Goal: Task Accomplishment & Management: Complete application form

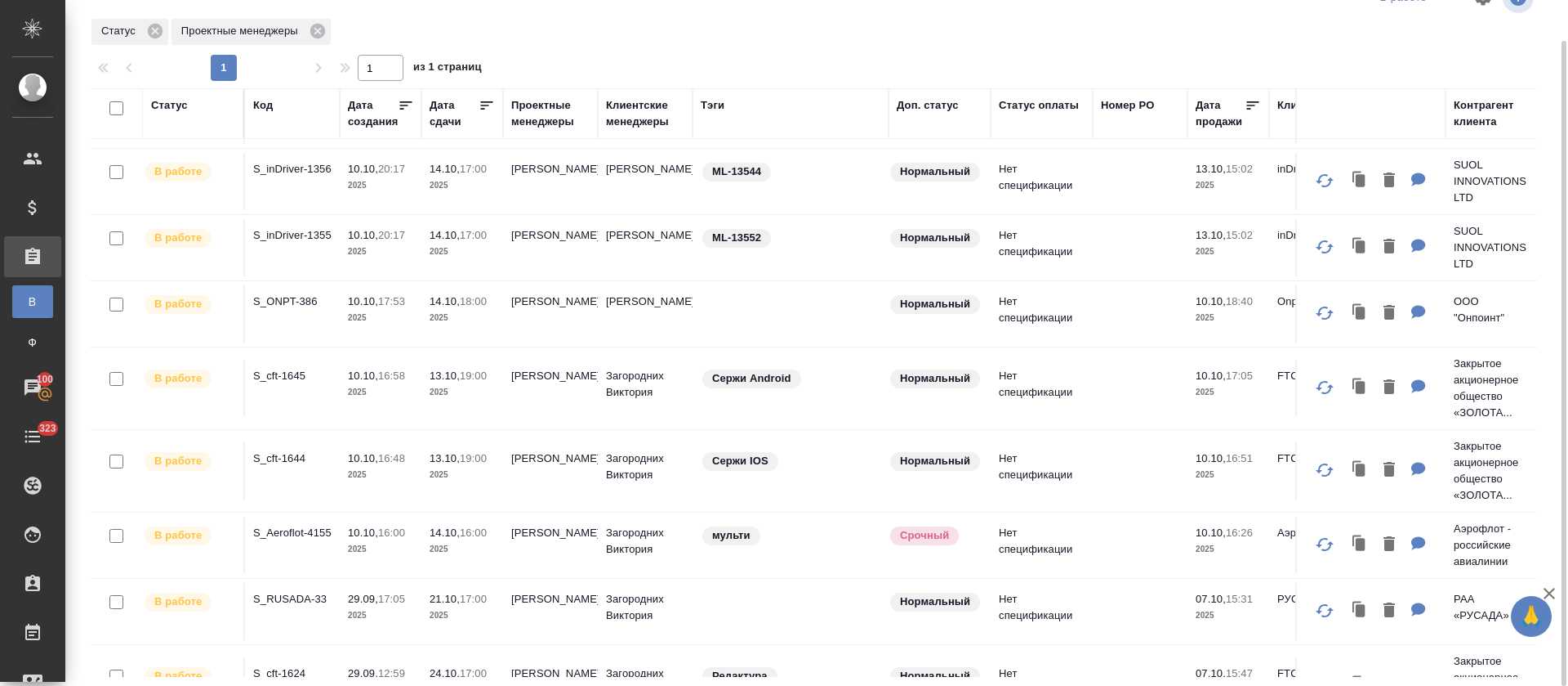
scroll to position [367, 0]
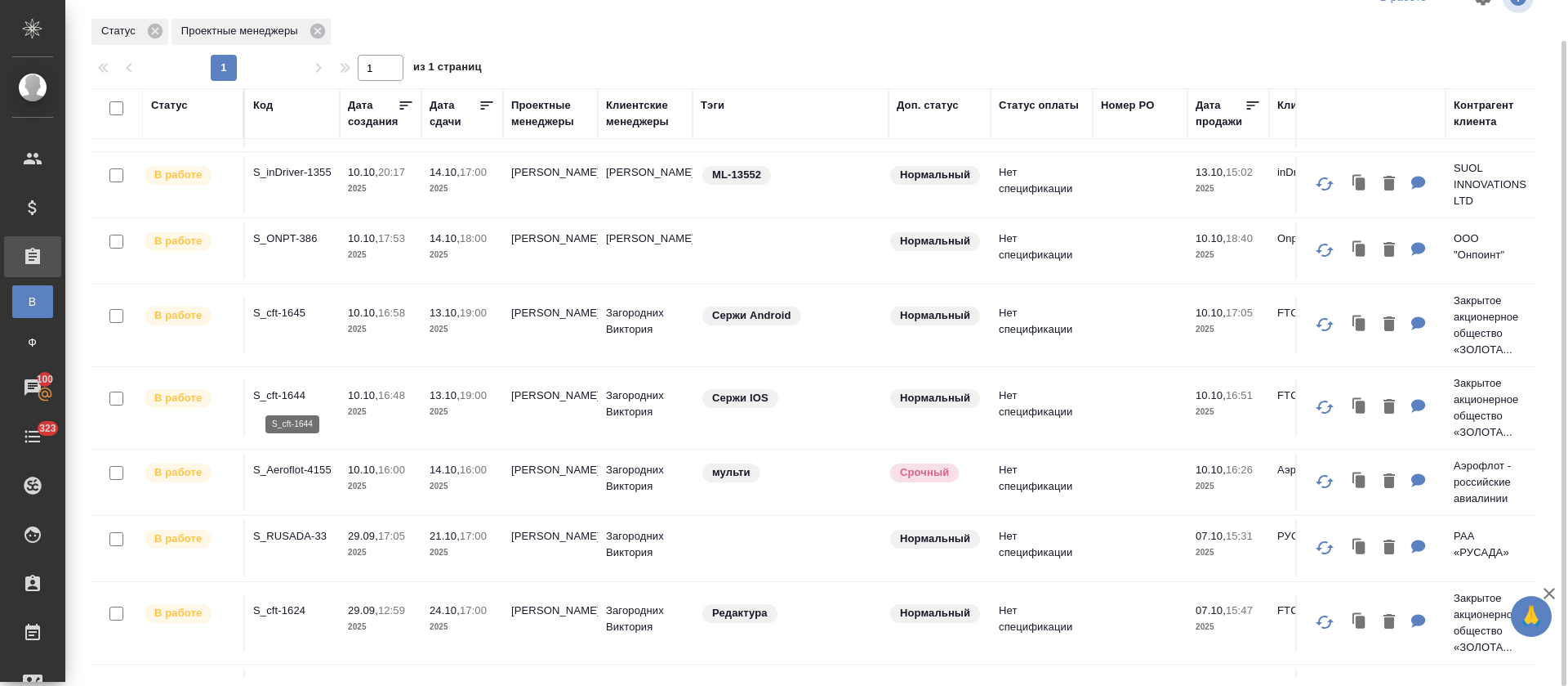
click at [292, 394] on p "S_cft-1644" at bounding box center [292, 396] width 79 height 17
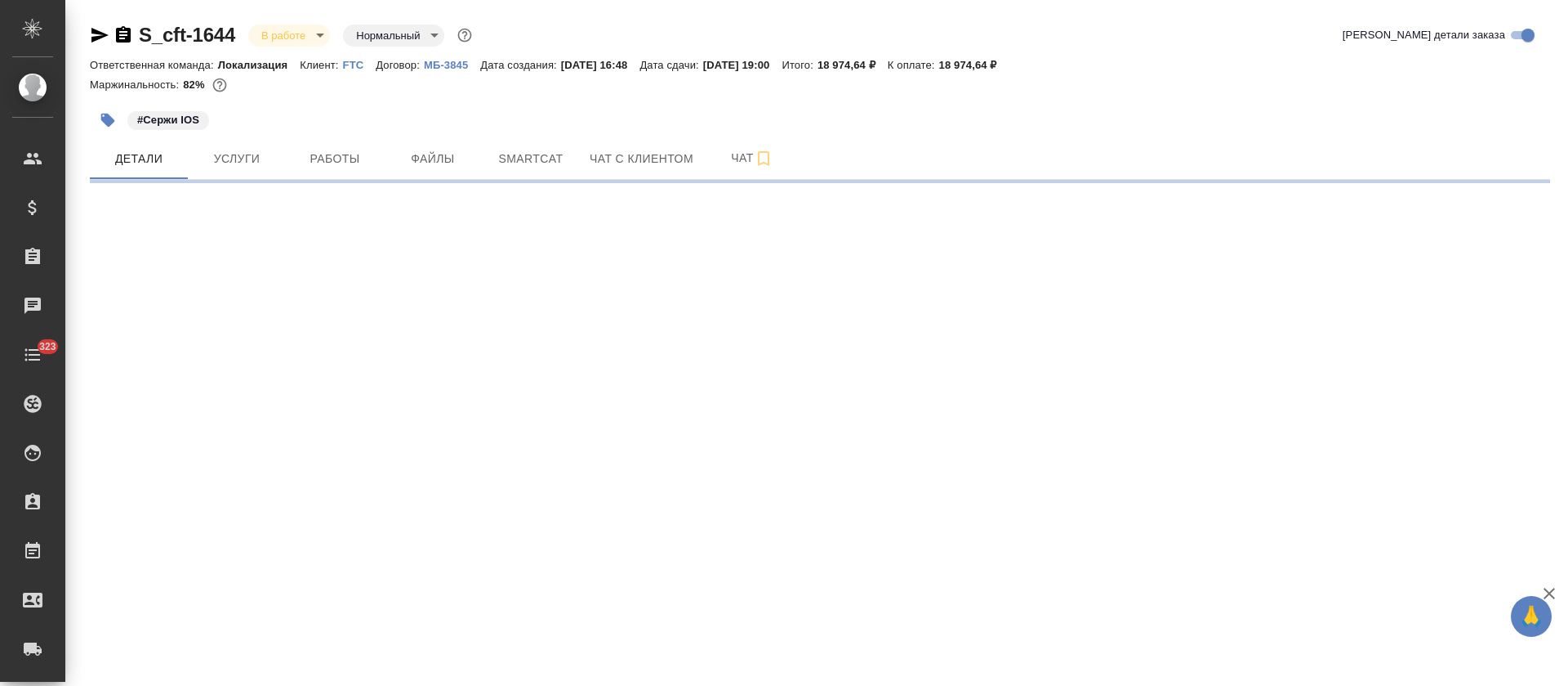
select select "RU"
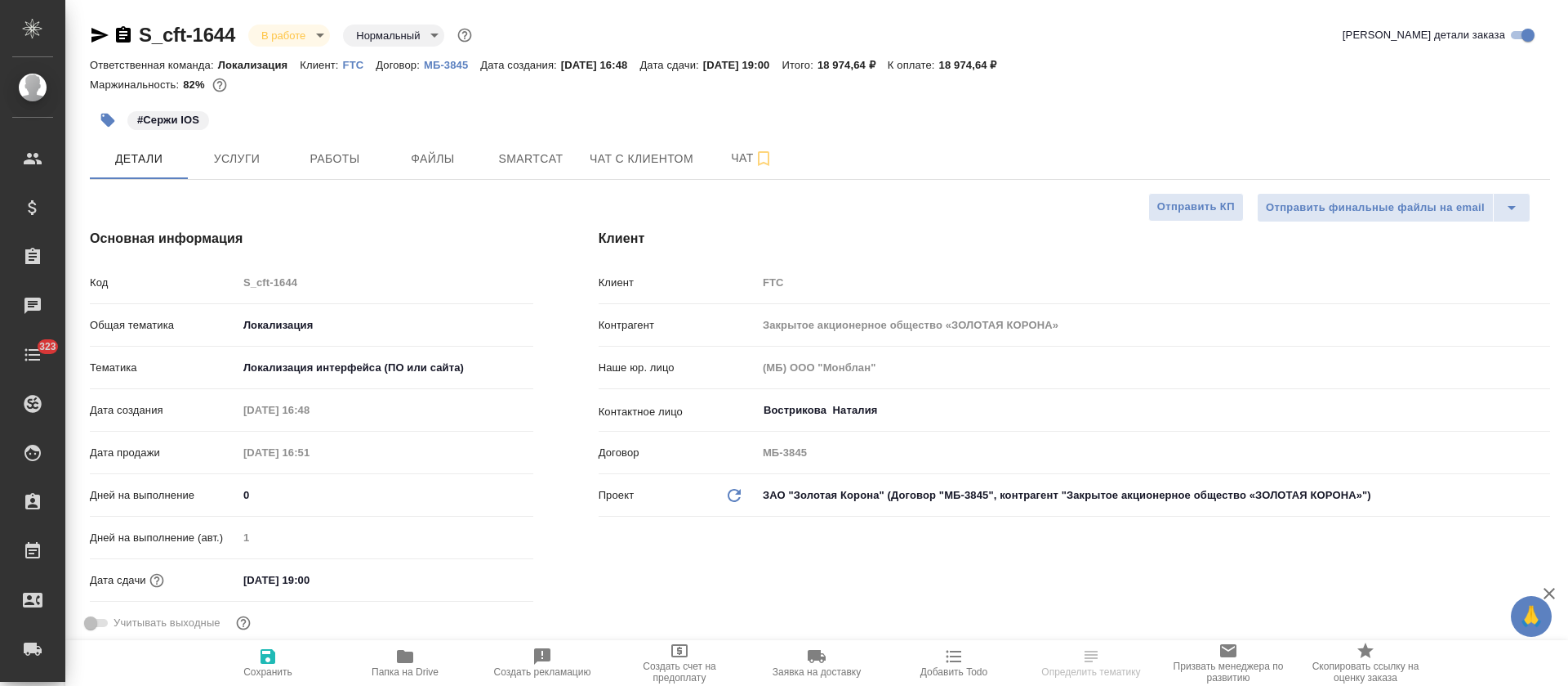
type textarea "x"
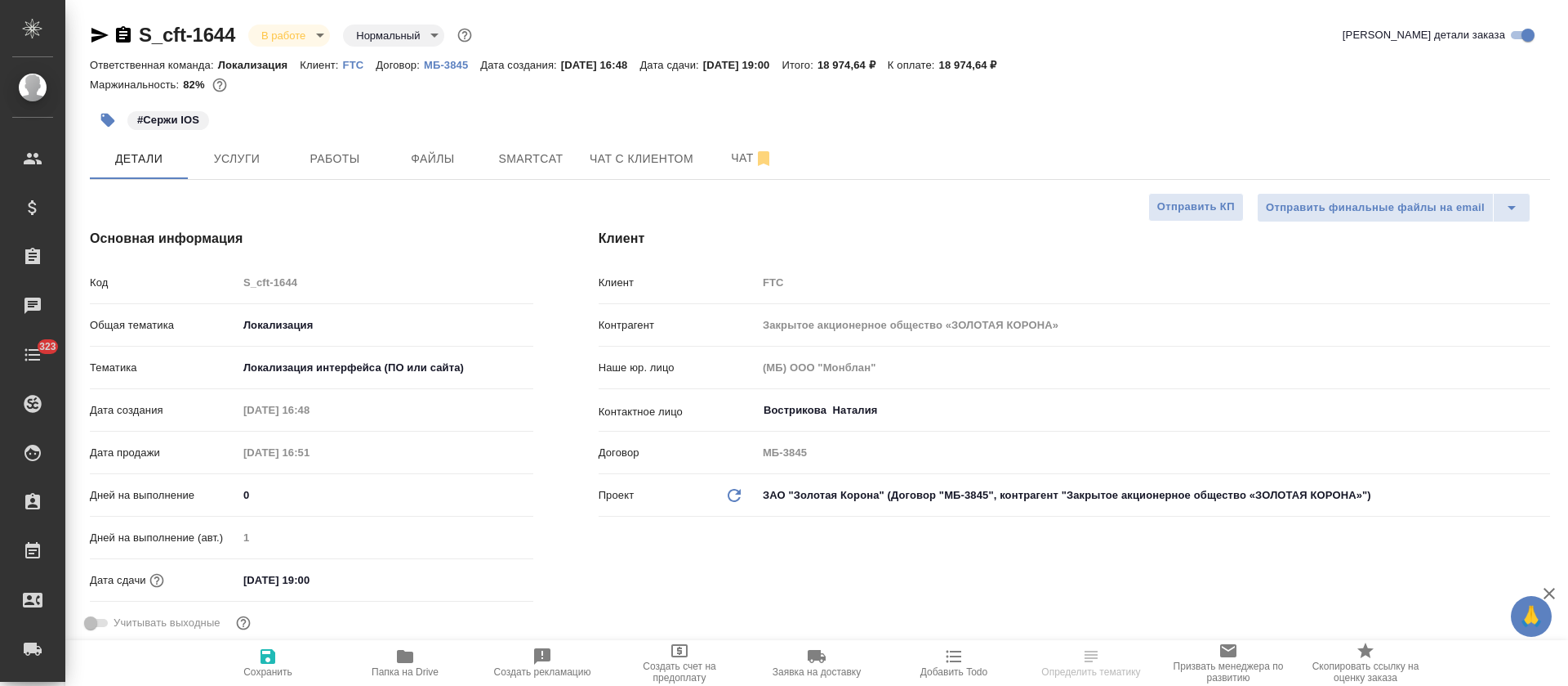
type textarea "x"
type input "[PERSON_NAME]"
type input "Сеитов Павел"
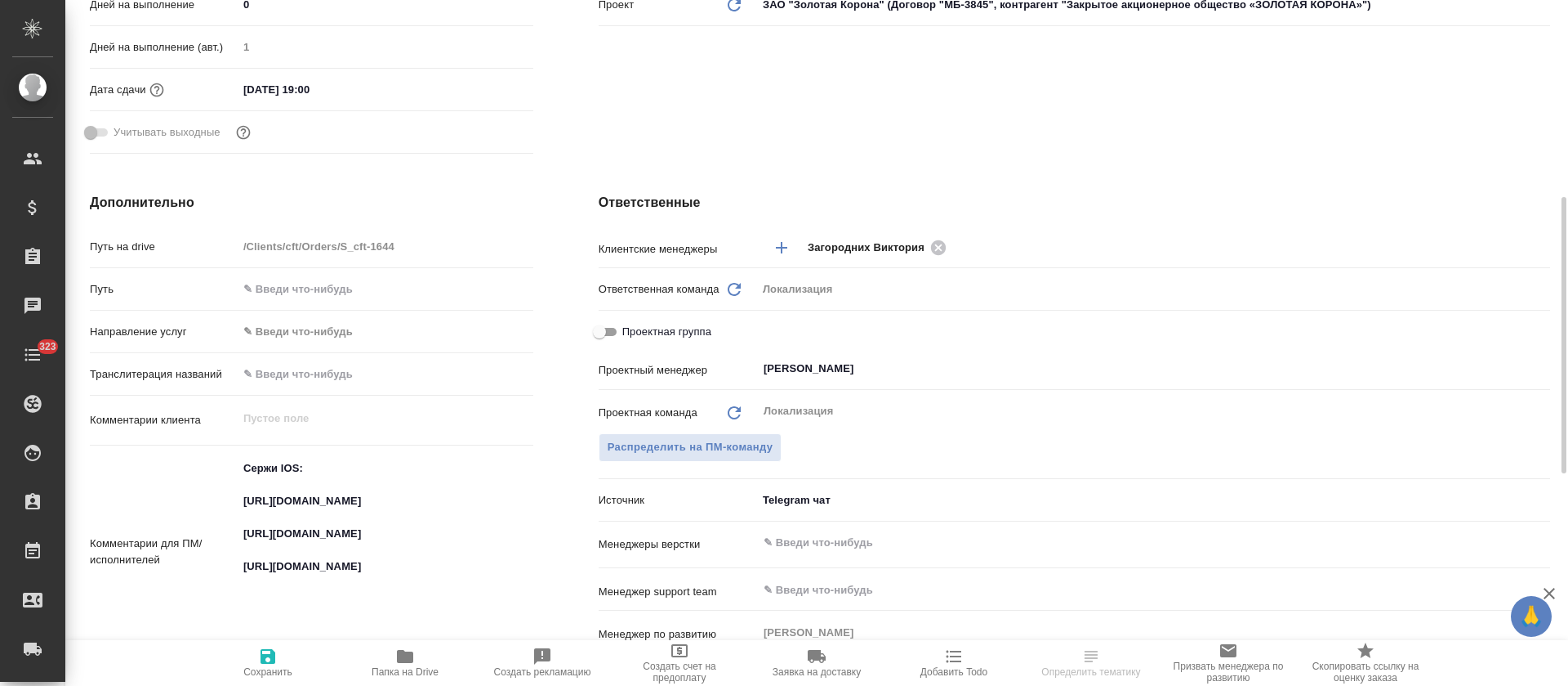
scroll to position [613, 0]
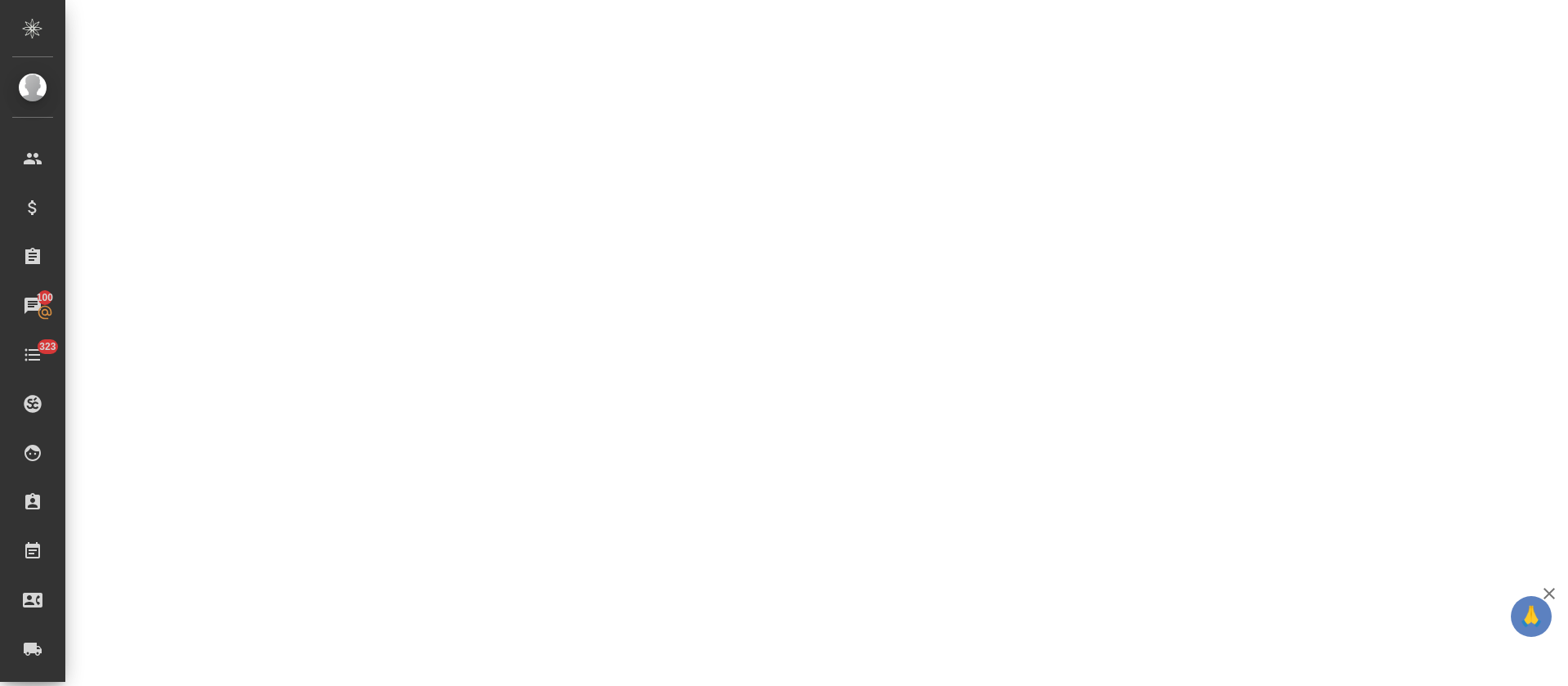
select select "RU"
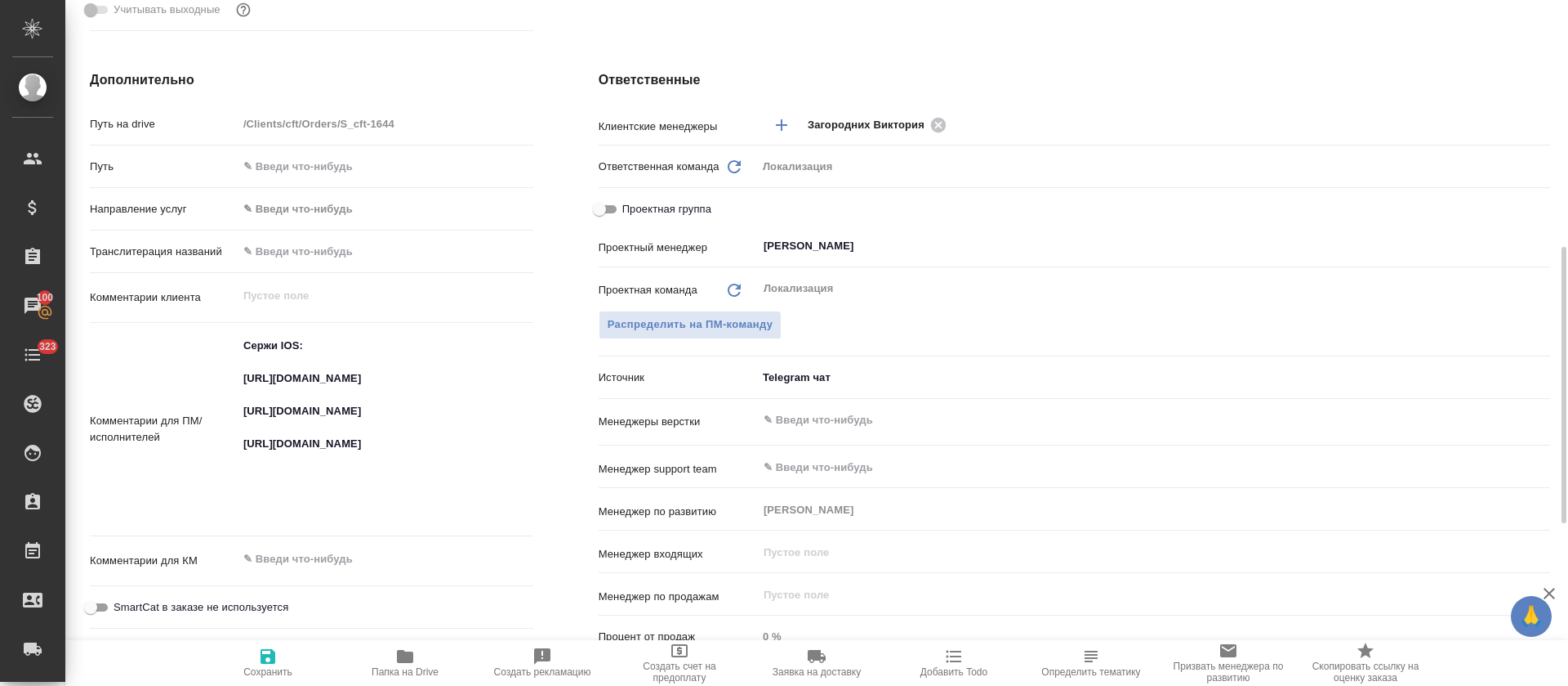
type textarea "x"
click at [343, 382] on textarea "Сержи IOS: https://smartcat.com/projects/c2167bad-6919-42f6-9136-a07398b7a8d9/f…" at bounding box center [385, 428] width 294 height 191
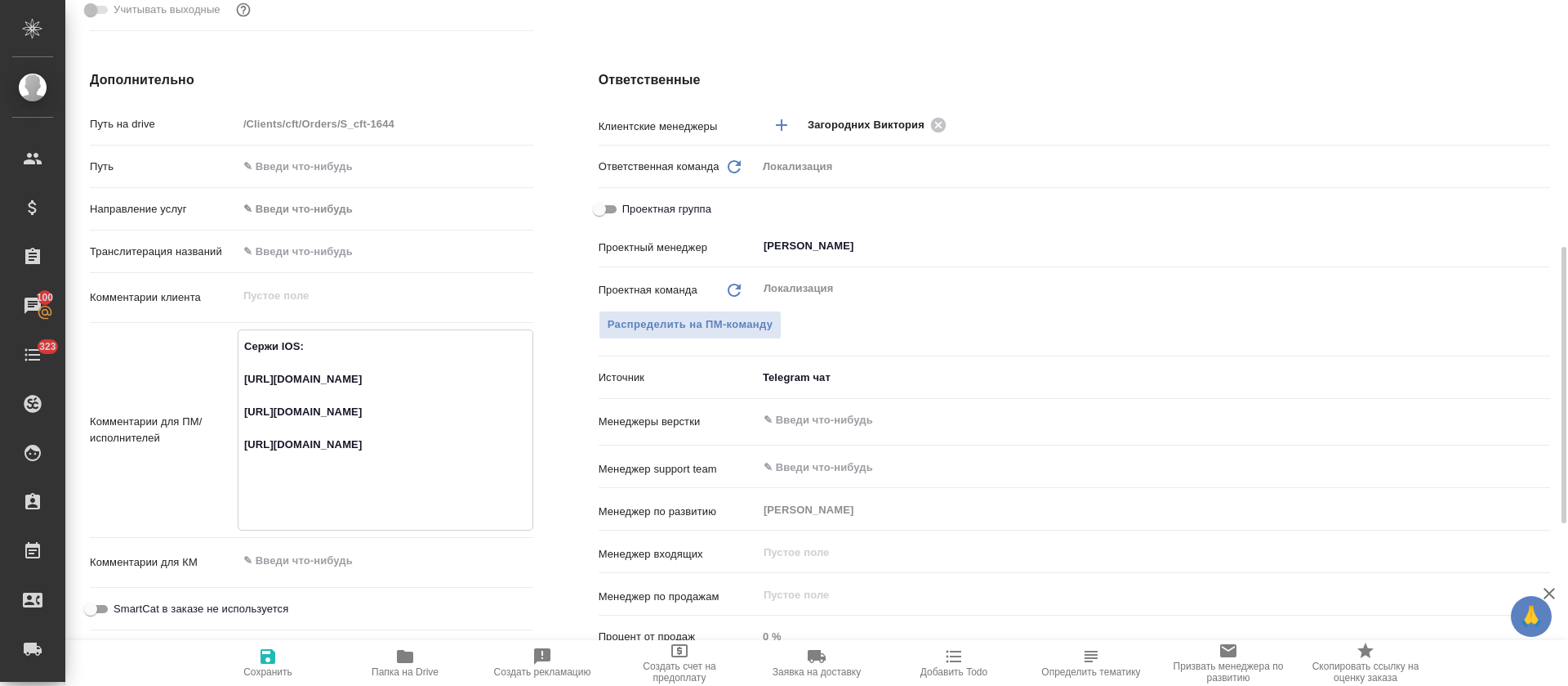
click at [343, 382] on textarea "Сержи IOS: https://smartcat.com/projects/c2167bad-6919-42f6-9136-a07398b7a8d9/f…" at bounding box center [385, 428] width 294 height 191
type textarea "x"
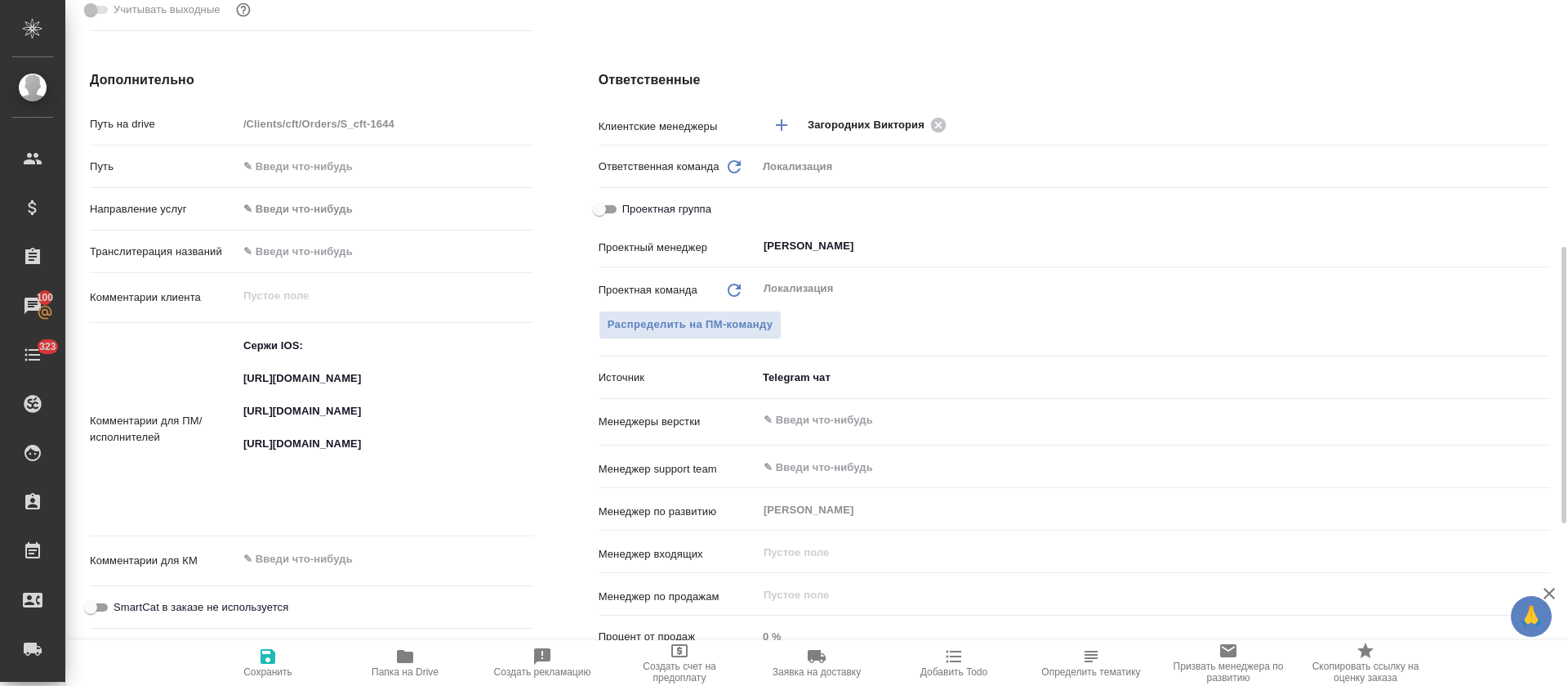
type textarea "x"
